Goal: Information Seeking & Learning: Learn about a topic

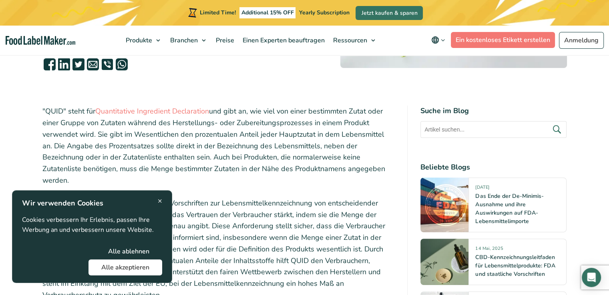
scroll to position [216, 0]
click at [158, 201] on span "×" at bounding box center [160, 201] width 4 height 11
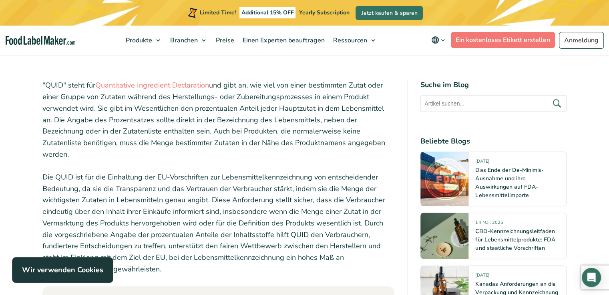
scroll to position [257, 0]
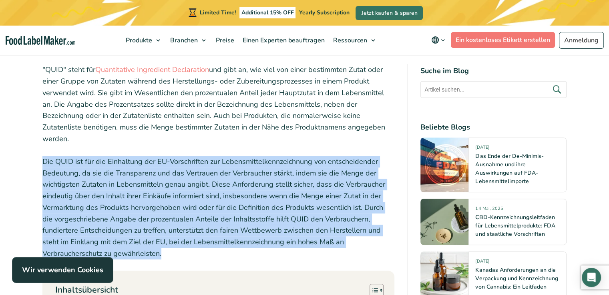
drag, startPoint x: 42, startPoint y: 159, endPoint x: 394, endPoint y: 240, distance: 361.2
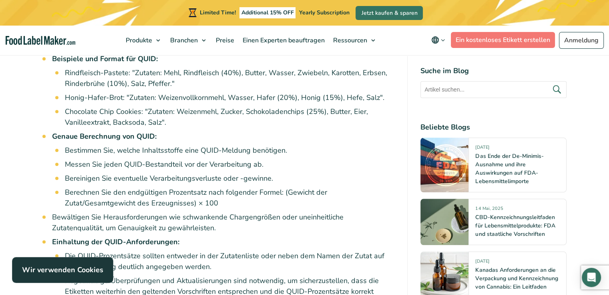
scroll to position [803, 0]
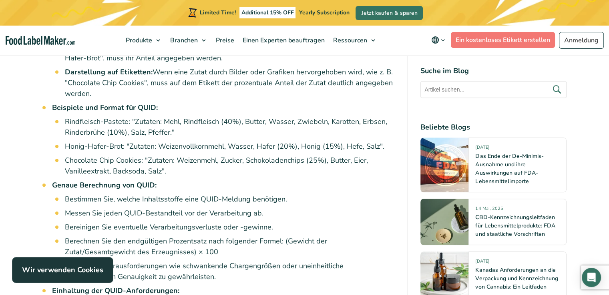
drag, startPoint x: 200, startPoint y: 191, endPoint x: 38, endPoint y: 213, distance: 164.0
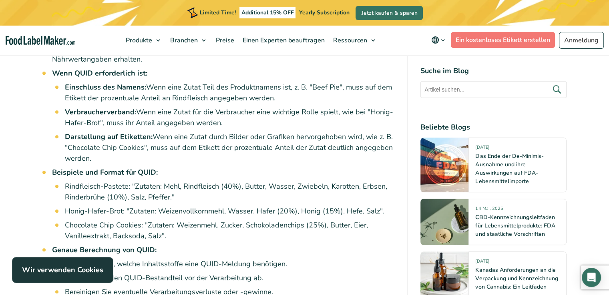
scroll to position [745, 0]
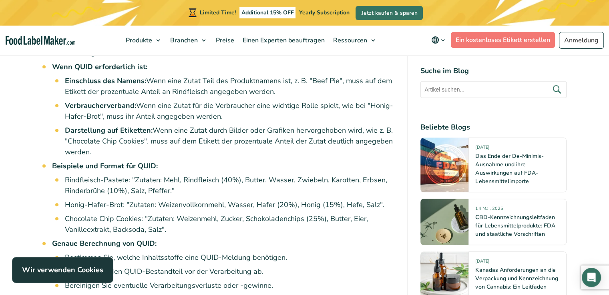
click at [88, 215] on li "Chocolate Chip Cookies: "Zutaten: Weizenmehl, Zucker, Schokoladenchips (25%), B…" at bounding box center [230, 225] width 330 height 22
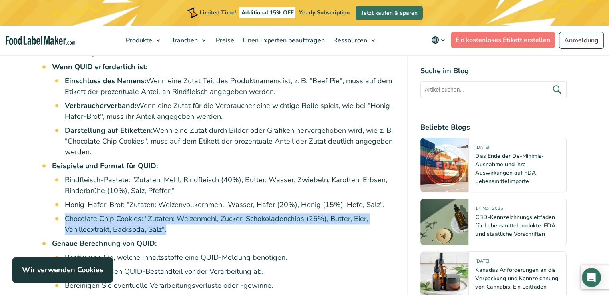
click at [88, 215] on li "Chocolate Chip Cookies: "Zutaten: Weizenmehl, Zucker, Schokoladenchips (25%), B…" at bounding box center [230, 225] width 330 height 22
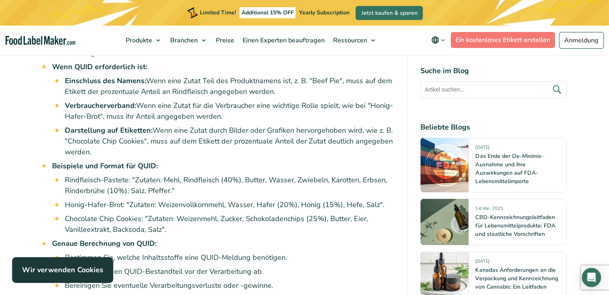
click at [82, 200] on li "Honig-Hafer-Brot: "Zutaten: Weizenvollkornmehl, Wasser, Hafer (20%), Honig (15%…" at bounding box center [230, 205] width 330 height 11
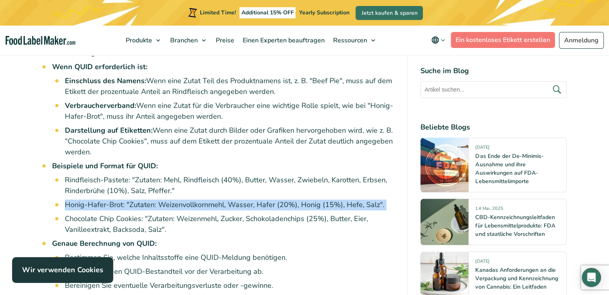
click at [82, 200] on li "Honig-Hafer-Brot: "Zutaten: Weizenvollkornmehl, Wasser, Hafer (20%), Honig (15%…" at bounding box center [230, 205] width 330 height 11
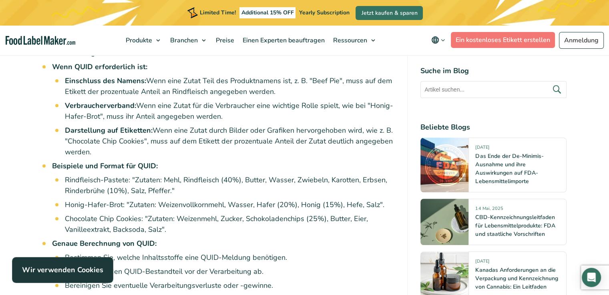
click at [115, 214] on li "Chocolate Chip Cookies: "Zutaten: Weizenmehl, Zucker, Schokoladenchips (25%), B…" at bounding box center [230, 225] width 330 height 22
